Goal: Obtain resource: Download file/media

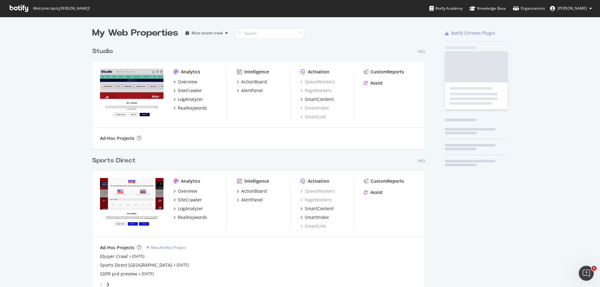
scroll to position [387, 333]
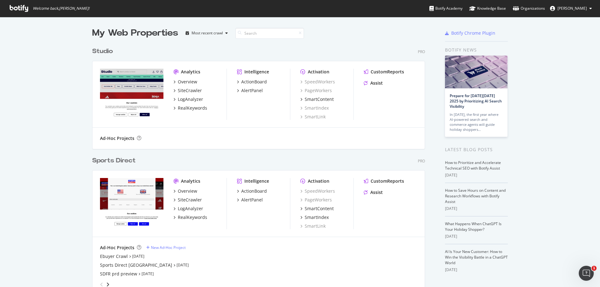
click at [117, 161] on div "Sports Direct" at bounding box center [113, 160] width 43 height 9
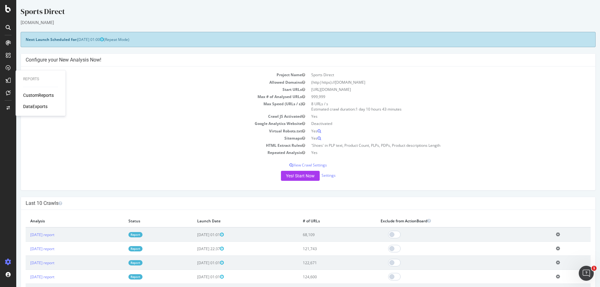
click at [33, 105] on div "DataExports" at bounding box center [35, 107] width 24 height 6
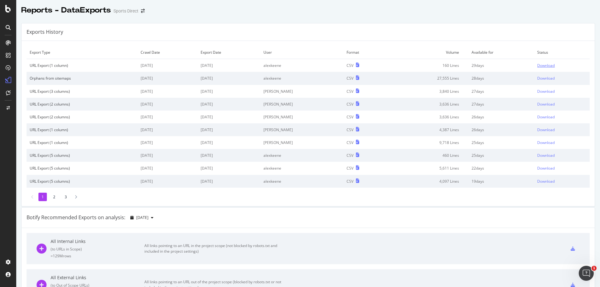
click at [541, 65] on div "Download" at bounding box center [547, 65] width 18 height 5
click at [34, 67] on div "SiteCrawler" at bounding box center [34, 69] width 22 height 6
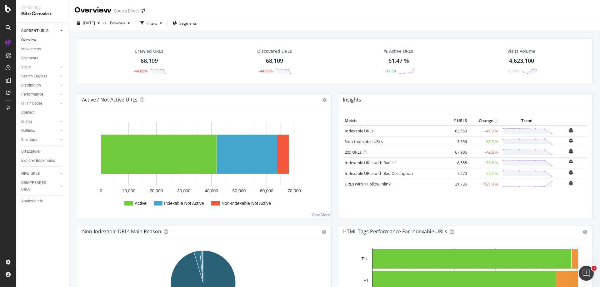
click at [38, 148] on div "Url Explorer" at bounding box center [45, 151] width 48 height 9
click at [31, 152] on div "Url Explorer" at bounding box center [30, 152] width 19 height 7
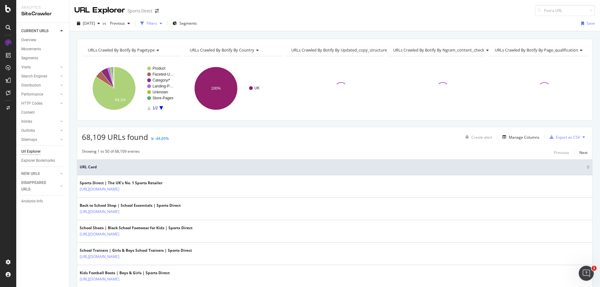
click at [165, 22] on div "button" at bounding box center [161, 24] width 8 height 4
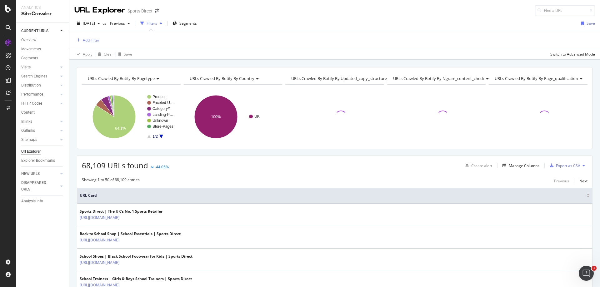
click at [85, 40] on div "Add Filter" at bounding box center [91, 40] width 17 height 5
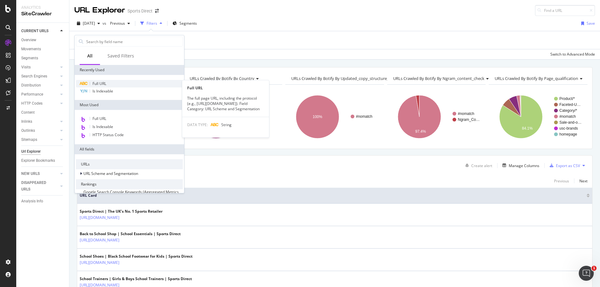
click at [110, 83] on div "Full URL" at bounding box center [129, 84] width 107 height 8
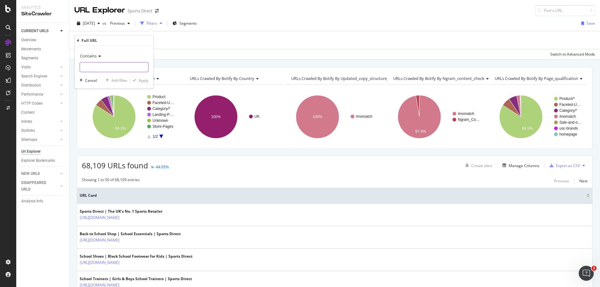
click at [113, 67] on input "text" at bounding box center [114, 67] width 68 height 10
type input "christmas"
click at [141, 80] on div "Apply" at bounding box center [144, 80] width 10 height 5
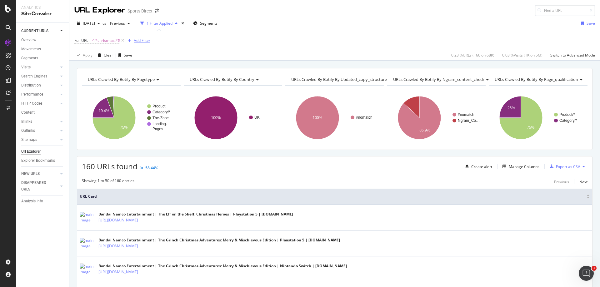
click at [146, 42] on div "Add Filter" at bounding box center [142, 40] width 17 height 5
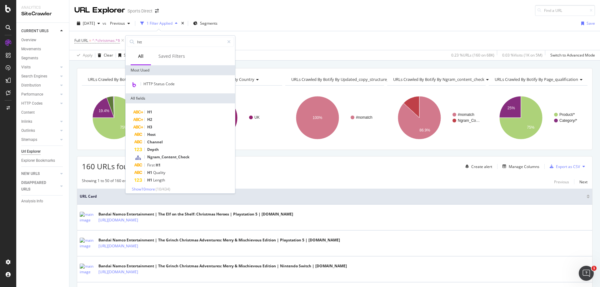
type input "http"
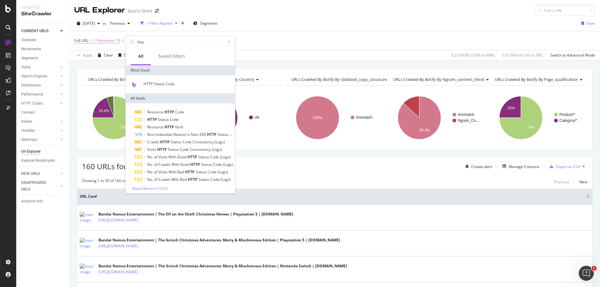
click at [332, 24] on div "2025 Sep. 14th vs Previous 1 Filter Applied Segments Save" at bounding box center [334, 24] width 531 height 13
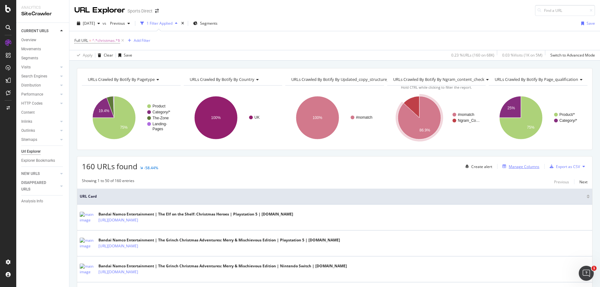
click at [511, 169] on div "Manage Columns" at bounding box center [519, 166] width 39 height 7
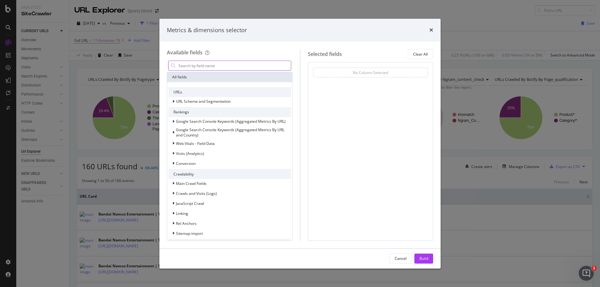
click at [195, 70] on input "modal" at bounding box center [234, 65] width 113 height 9
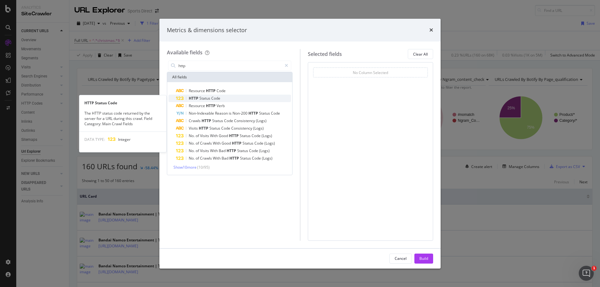
type input "http"
click at [224, 98] on div "HTTP Status Code" at bounding box center [233, 99] width 115 height 8
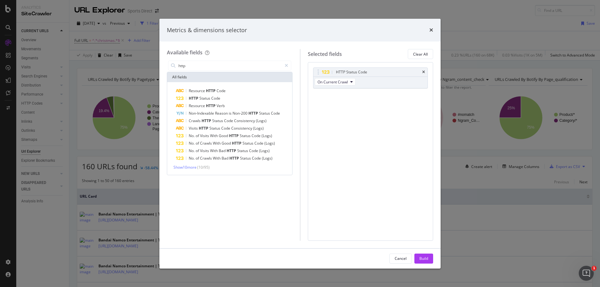
click at [427, 255] on div "Build" at bounding box center [424, 258] width 9 height 9
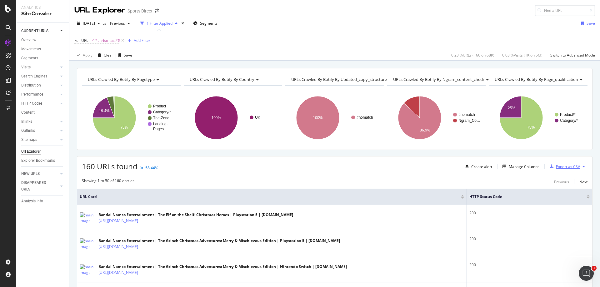
click at [562, 166] on div "Export as CSV" at bounding box center [568, 166] width 24 height 5
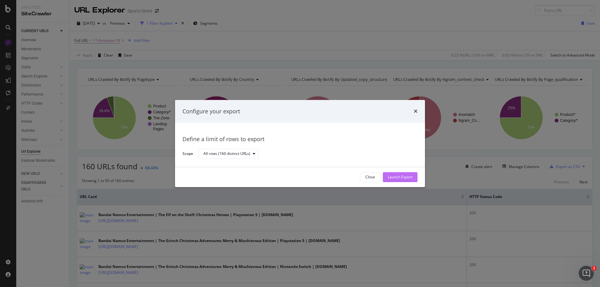
click at [405, 176] on div "Launch Export" at bounding box center [400, 177] width 25 height 5
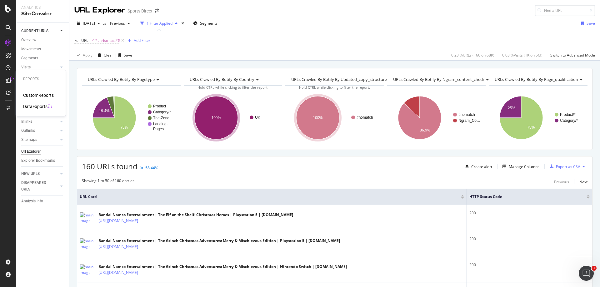
click at [30, 105] on div "DataExports" at bounding box center [35, 107] width 24 height 6
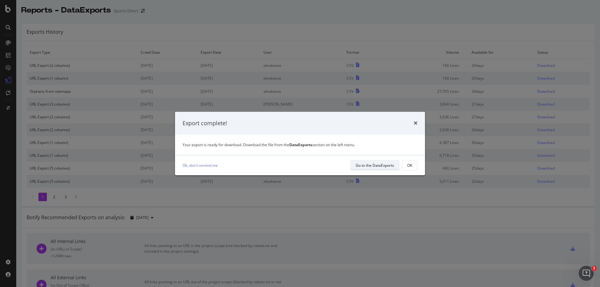
click at [361, 164] on div "Go to the DataExports" at bounding box center [375, 165] width 38 height 5
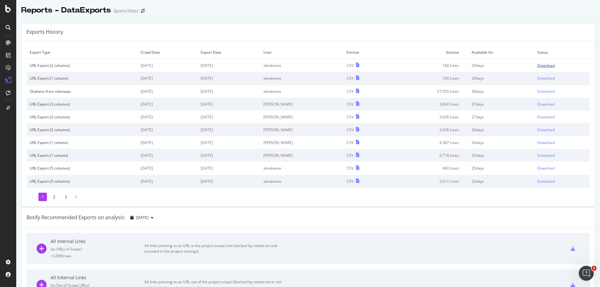
click at [538, 65] on div "Download" at bounding box center [547, 65] width 18 height 5
click at [288, 4] on div "Reports - DataExports Sports Direct" at bounding box center [308, 8] width 584 height 16
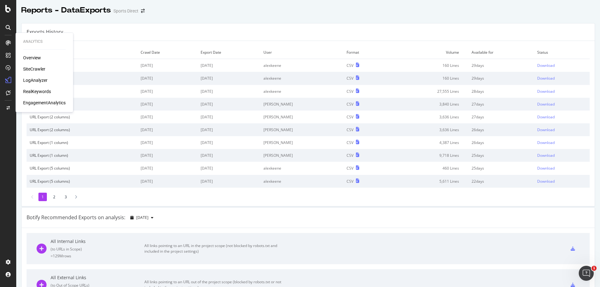
click at [35, 68] on div "SiteCrawler" at bounding box center [34, 69] width 22 height 6
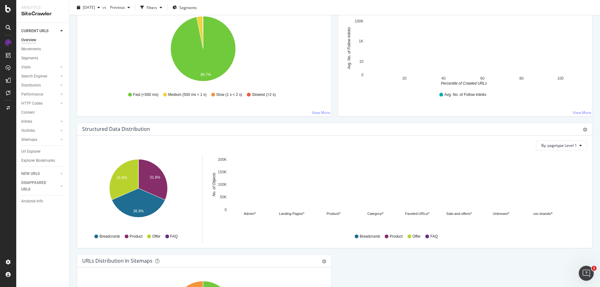
scroll to position [563, 0]
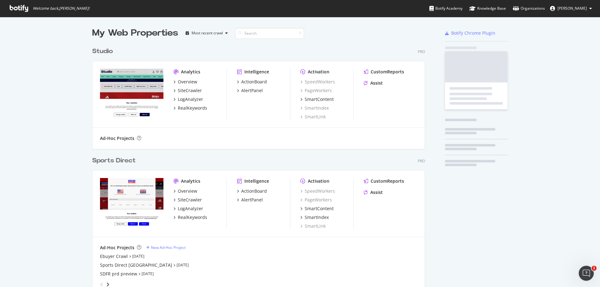
scroll to position [387, 333]
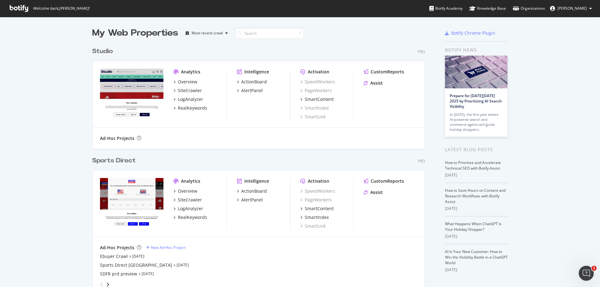
click at [127, 163] on div "Sports Direct" at bounding box center [113, 160] width 43 height 9
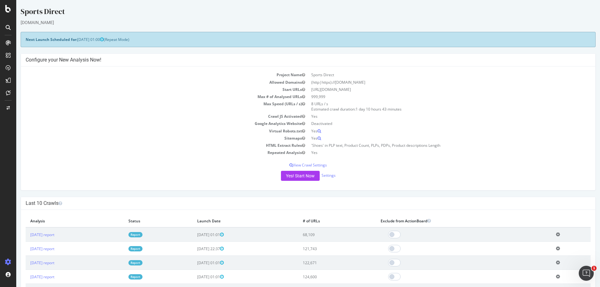
click at [7, 24] on div at bounding box center [8, 28] width 10 height 10
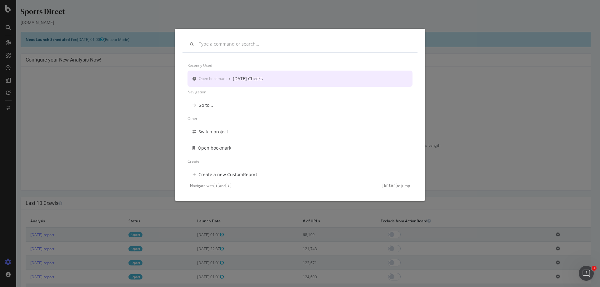
click at [258, 78] on div "[DATE] Checks" at bounding box center [248, 79] width 30 height 6
